Goal: Navigation & Orientation: Find specific page/section

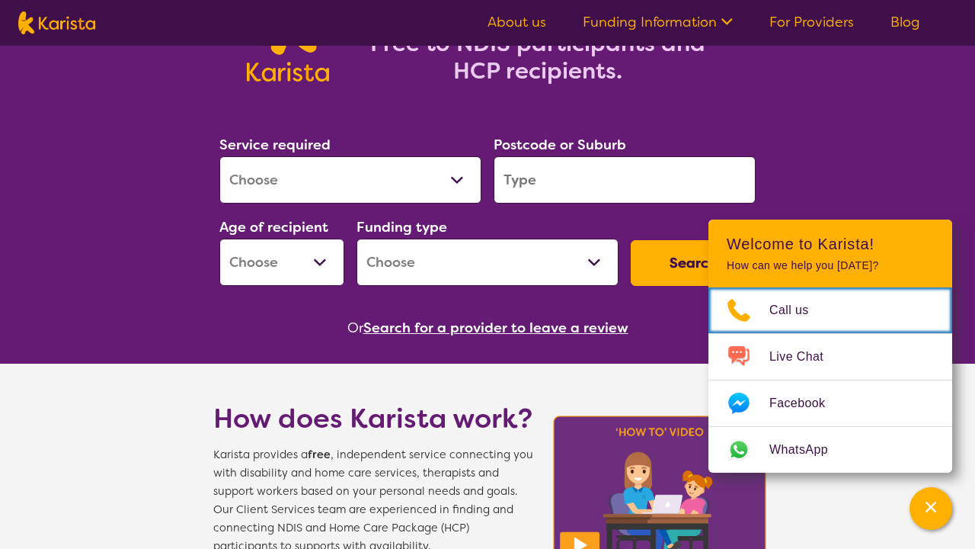
scroll to position [152, 0]
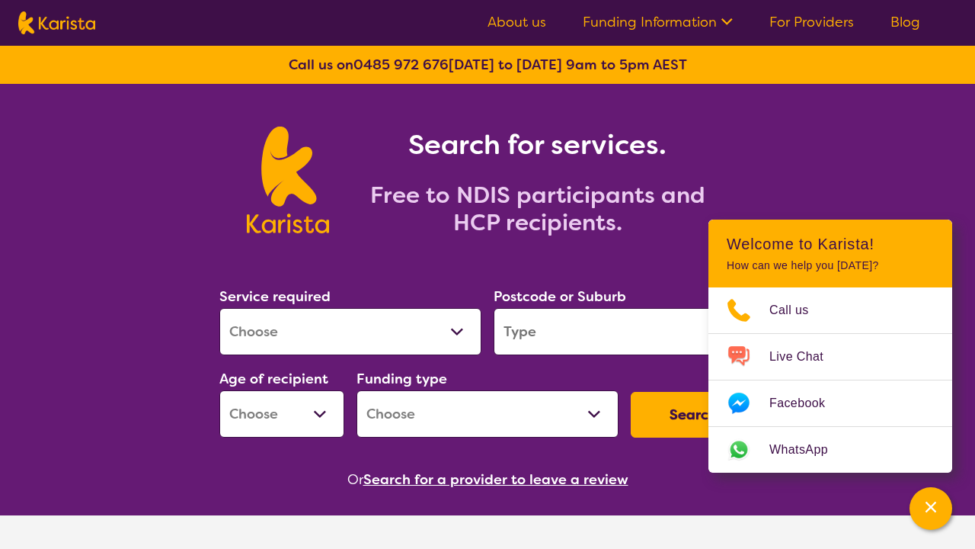
scroll to position [0, 0]
click at [791, 21] on link "For Providers" at bounding box center [812, 22] width 85 height 18
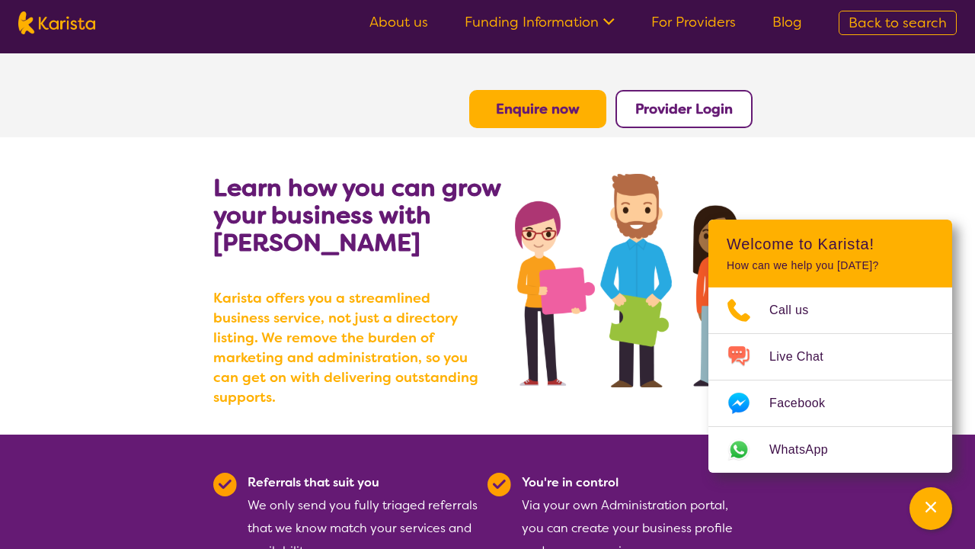
click at [706, 108] on b "Provider Login" at bounding box center [684, 109] width 98 height 18
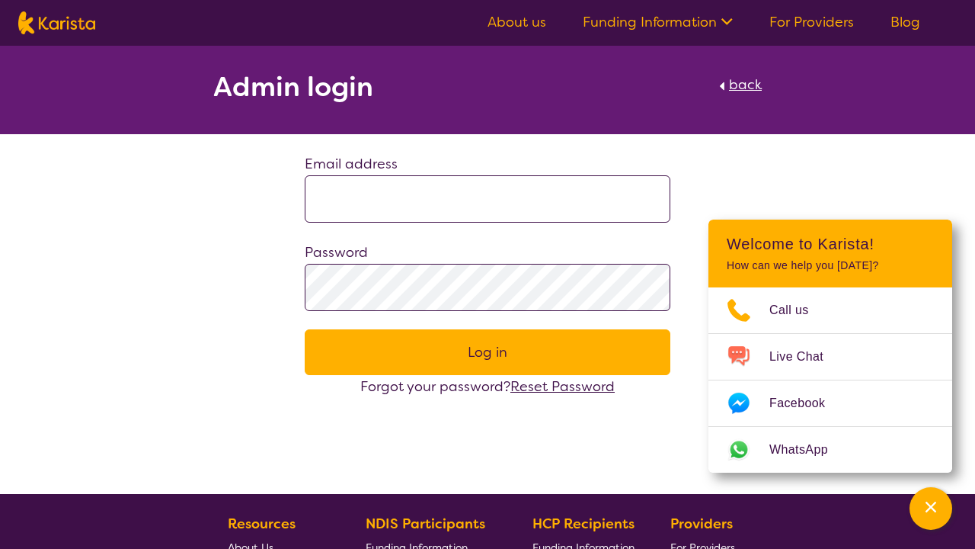
click at [923, 168] on div "Admin login back Email address Password Log in Forgot your password? Reset Pass…" at bounding box center [487, 222] width 975 height 352
click at [80, 27] on img at bounding box center [56, 22] width 77 height 23
